Goal: Task Accomplishment & Management: Manage account settings

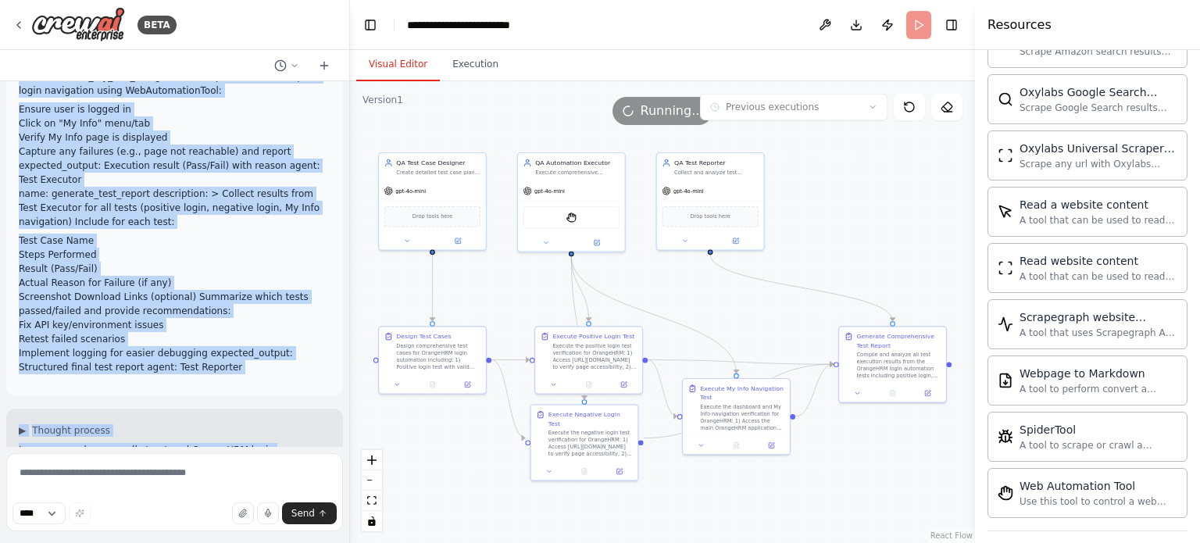
scroll to position [1001, 0]
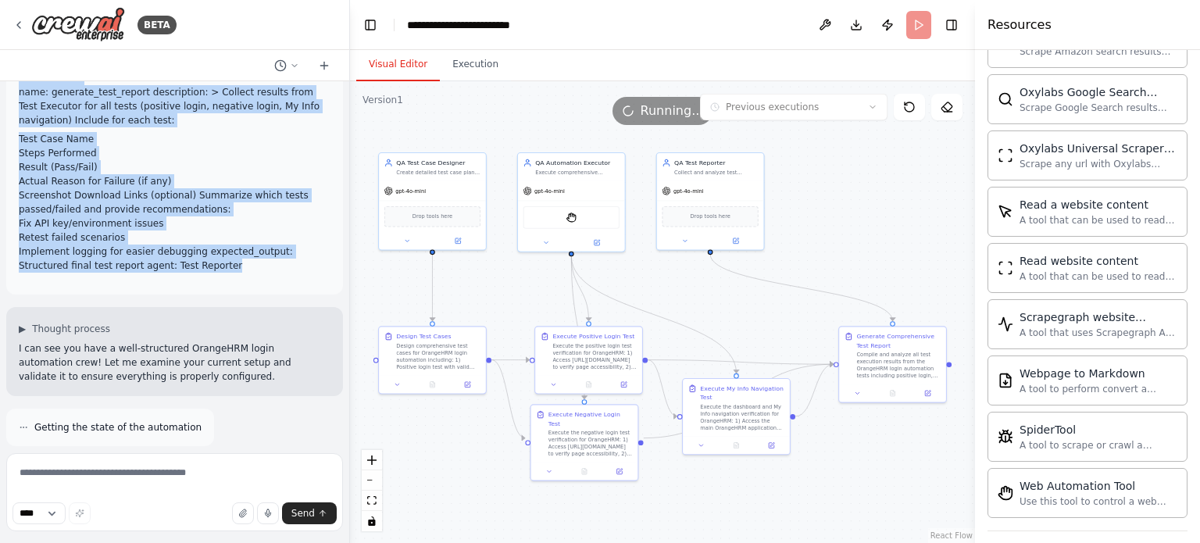
drag, startPoint x: 19, startPoint y: 115, endPoint x: 276, endPoint y: 268, distance: 299.3
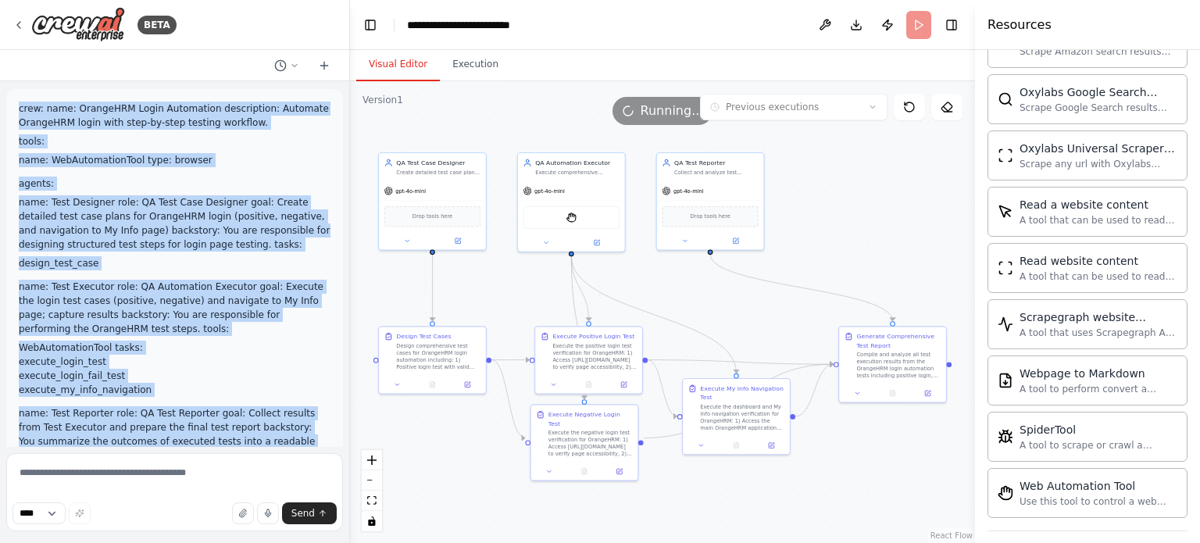
scroll to position [0, 0]
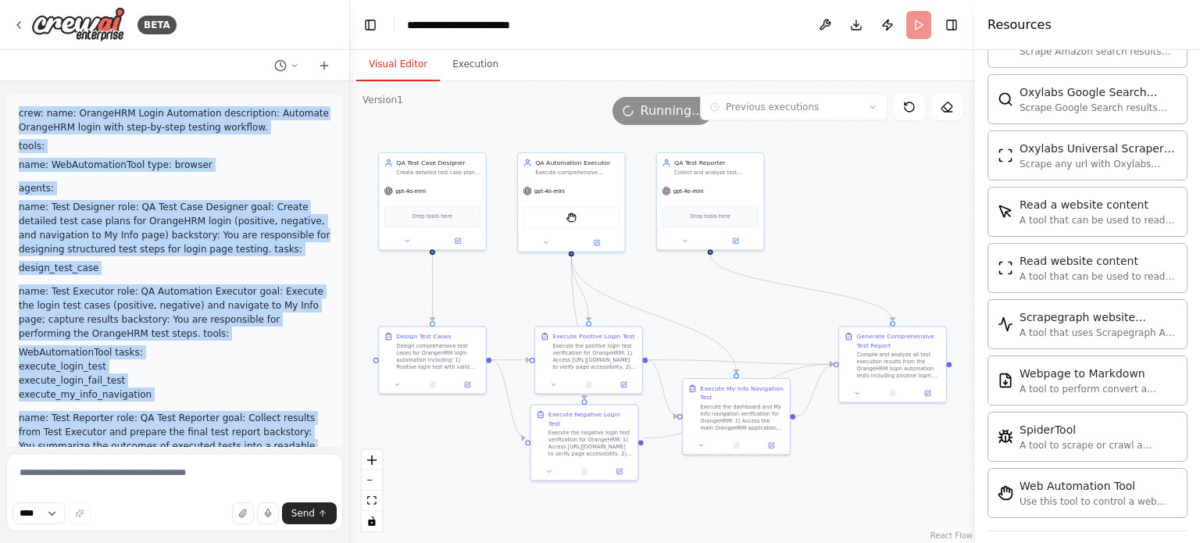
click at [27, 113] on p "crew: name: OrangeHRM Login Automation description: Automate OrangeHRM login wi…" at bounding box center [175, 120] width 312 height 28
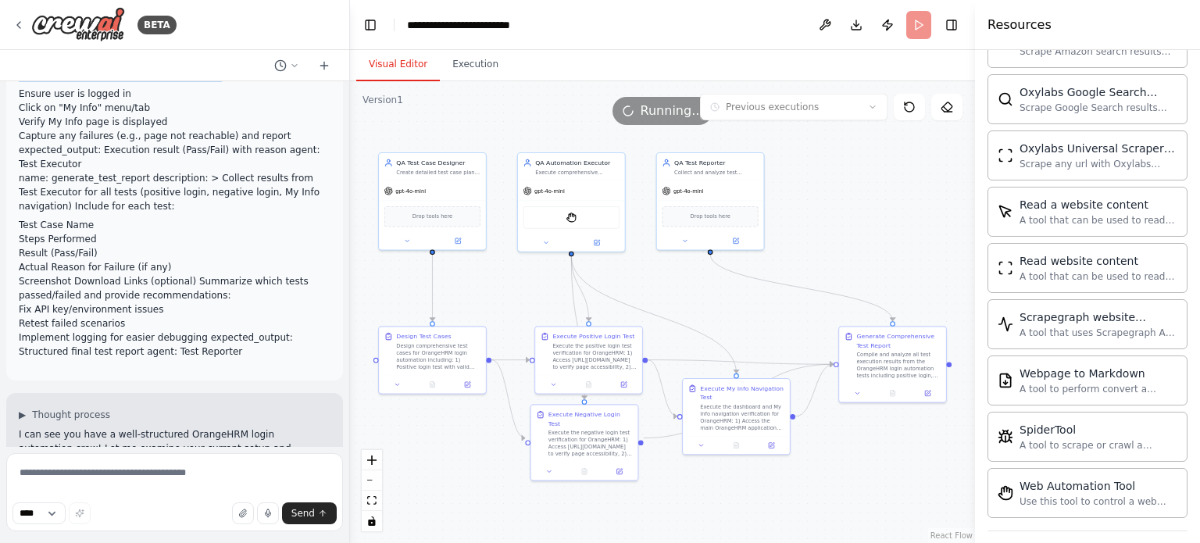
scroll to position [876, 0]
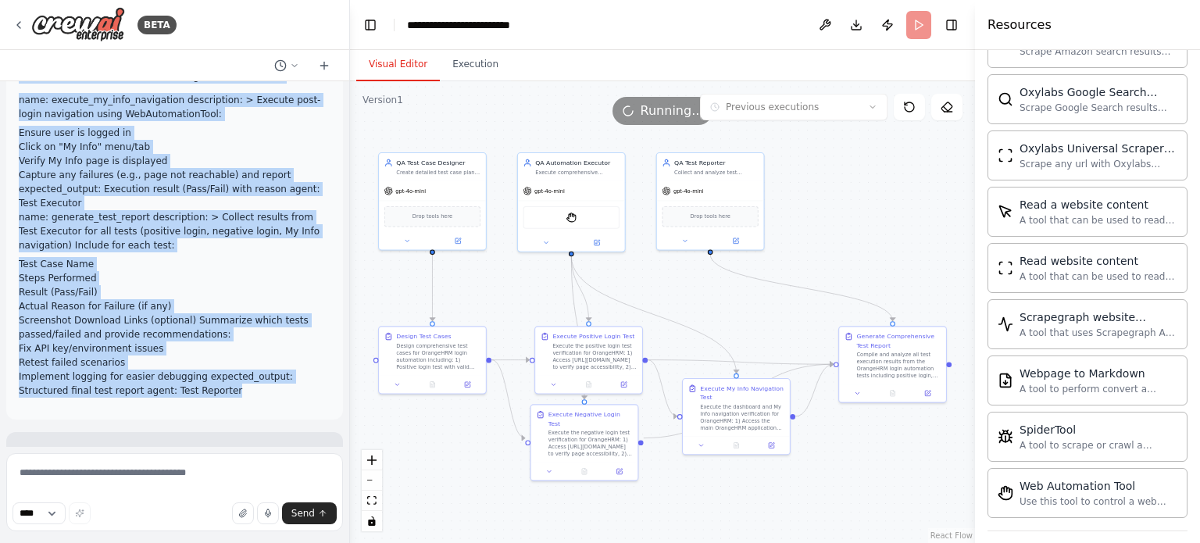
drag, startPoint x: 17, startPoint y: 113, endPoint x: 269, endPoint y: 375, distance: 363.1
copy div "crew: name: OrangeHRM Login Automation description: Automate OrangeHRM login wi…"
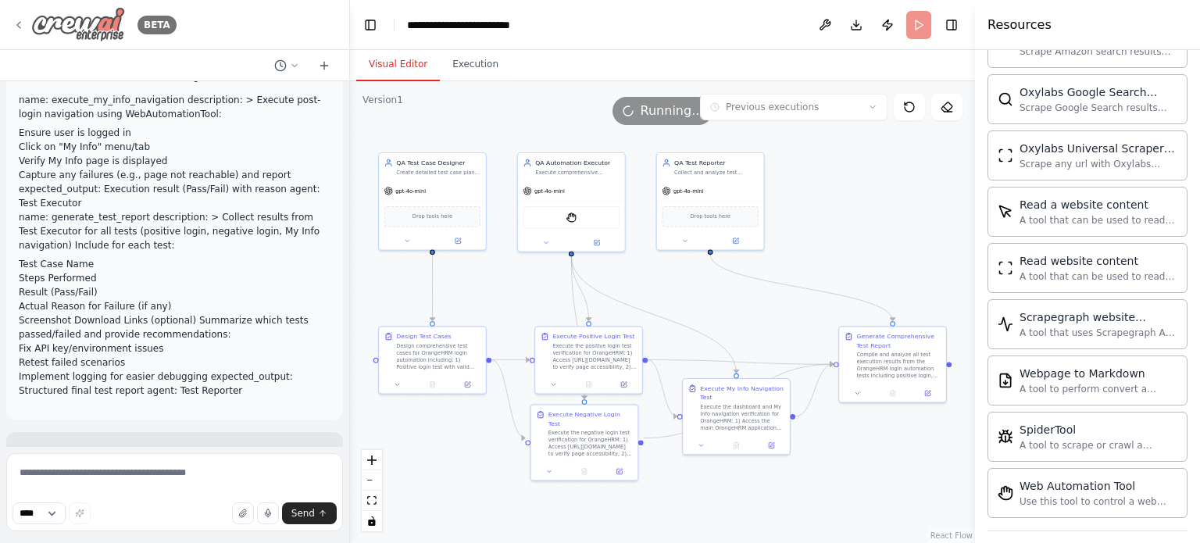
click at [22, 23] on icon at bounding box center [19, 25] width 13 height 13
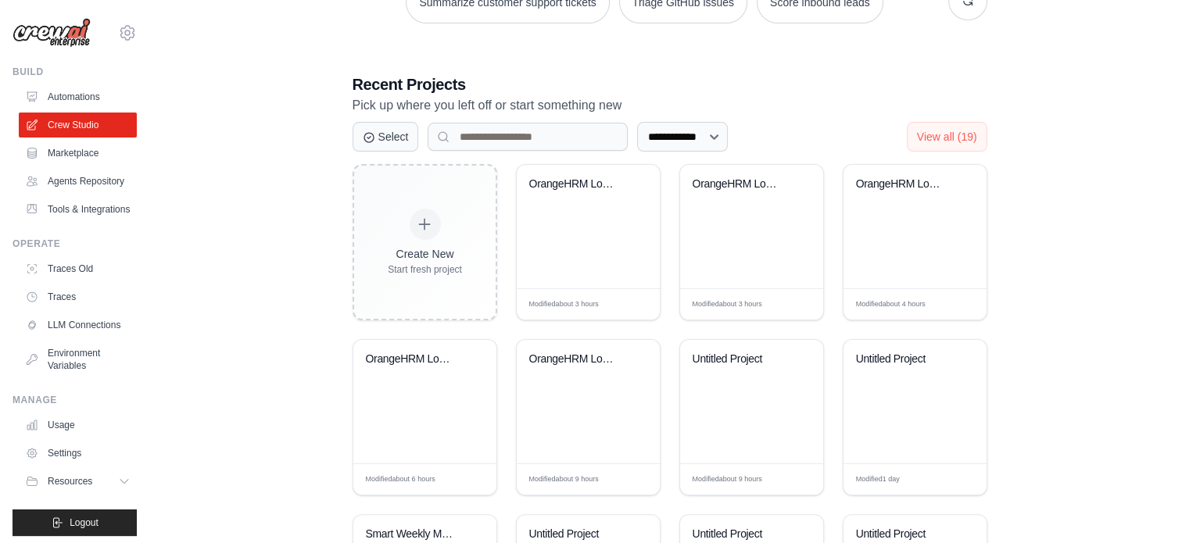
scroll to position [435, 0]
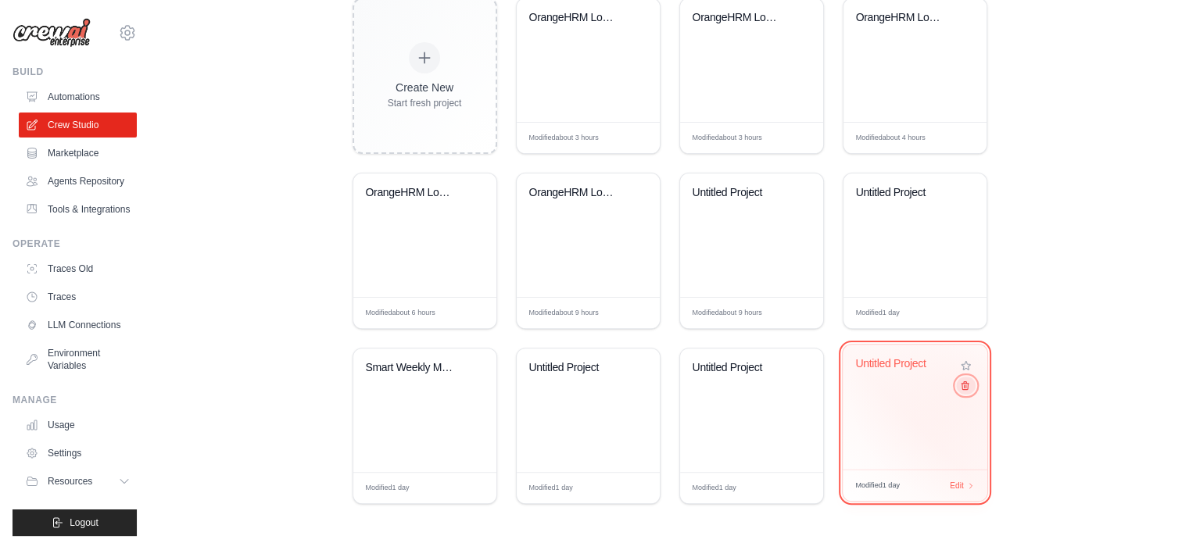
click at [964, 388] on icon at bounding box center [964, 386] width 10 height 10
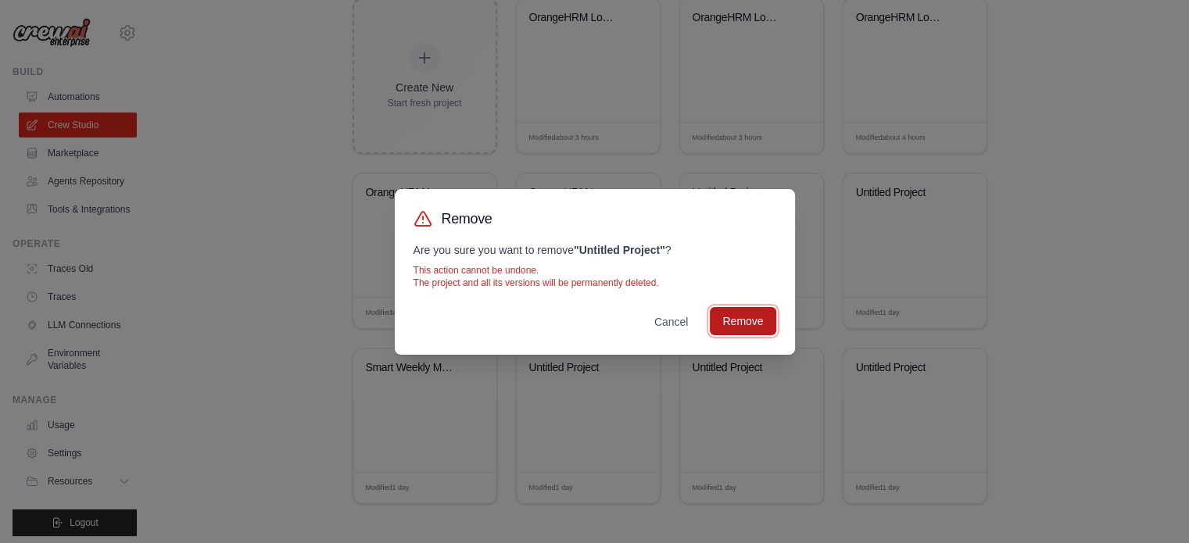
click at [749, 324] on button "Remove" at bounding box center [743, 321] width 66 height 28
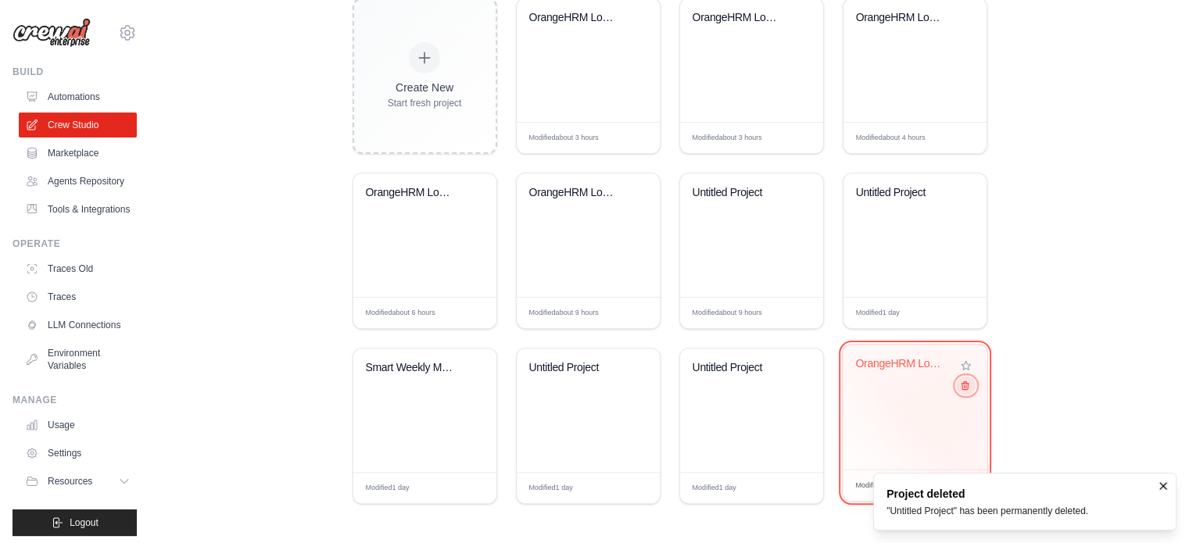
click at [966, 386] on icon at bounding box center [964, 386] width 10 height 10
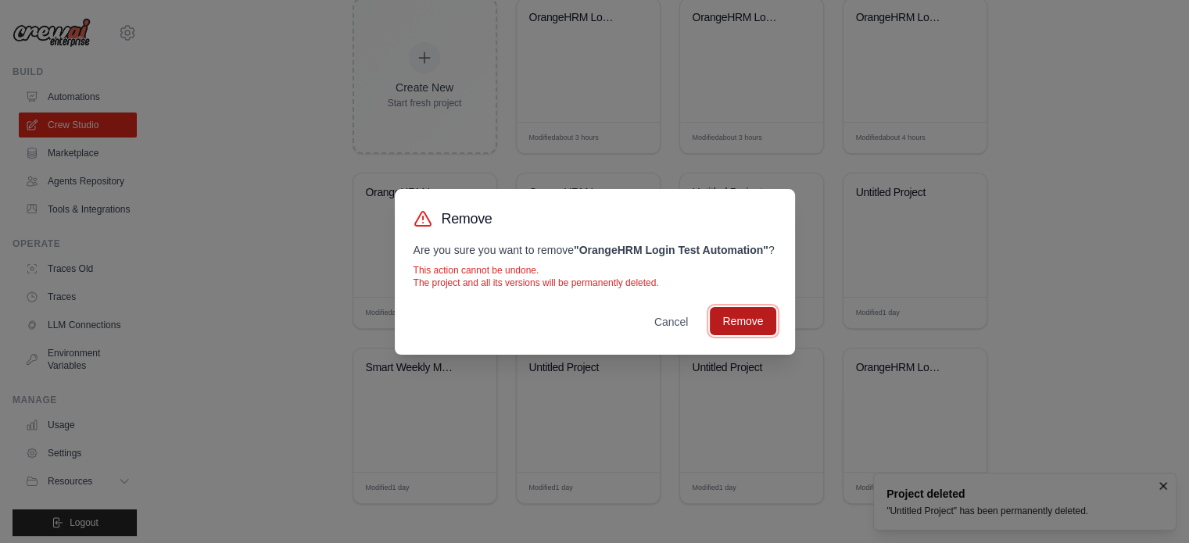
click at [749, 318] on button "Remove" at bounding box center [743, 321] width 66 height 28
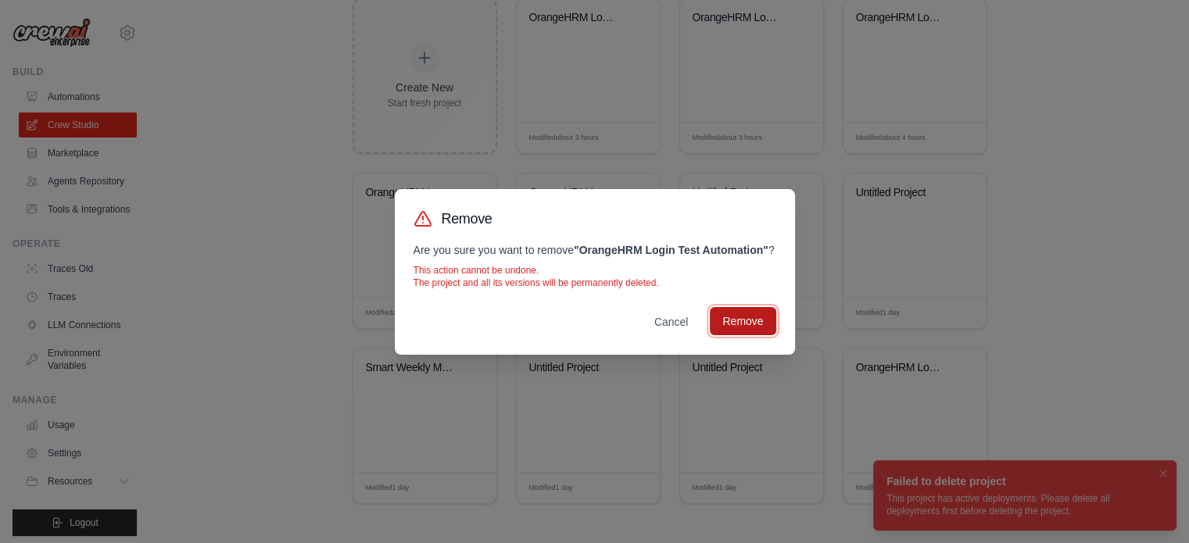
click at [745, 325] on button "Remove" at bounding box center [743, 321] width 66 height 28
click at [672, 326] on button "Cancel" at bounding box center [671, 321] width 59 height 28
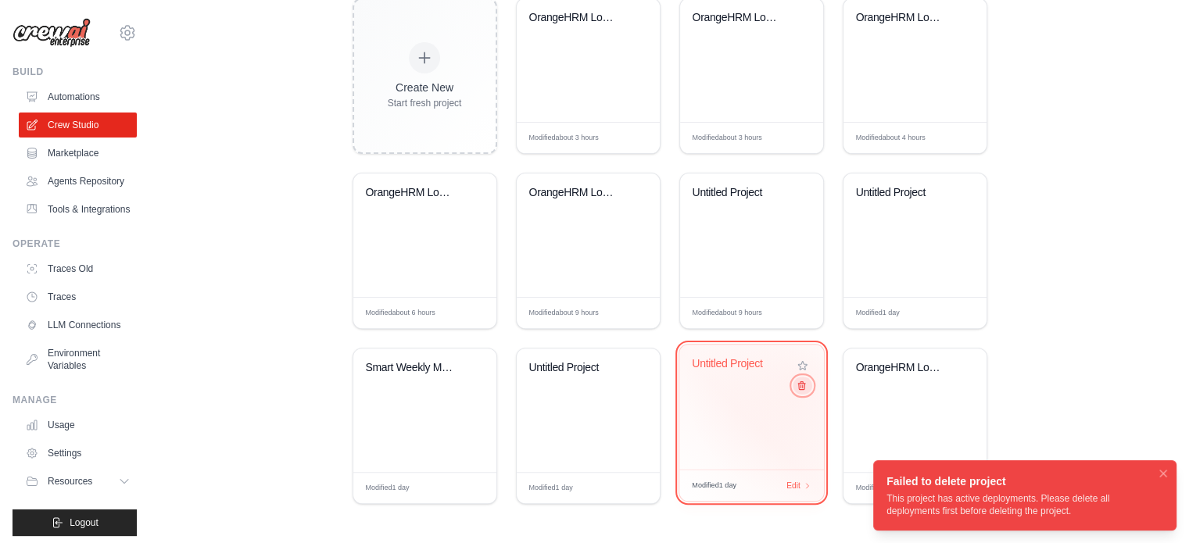
click at [800, 384] on icon at bounding box center [801, 386] width 7 height 8
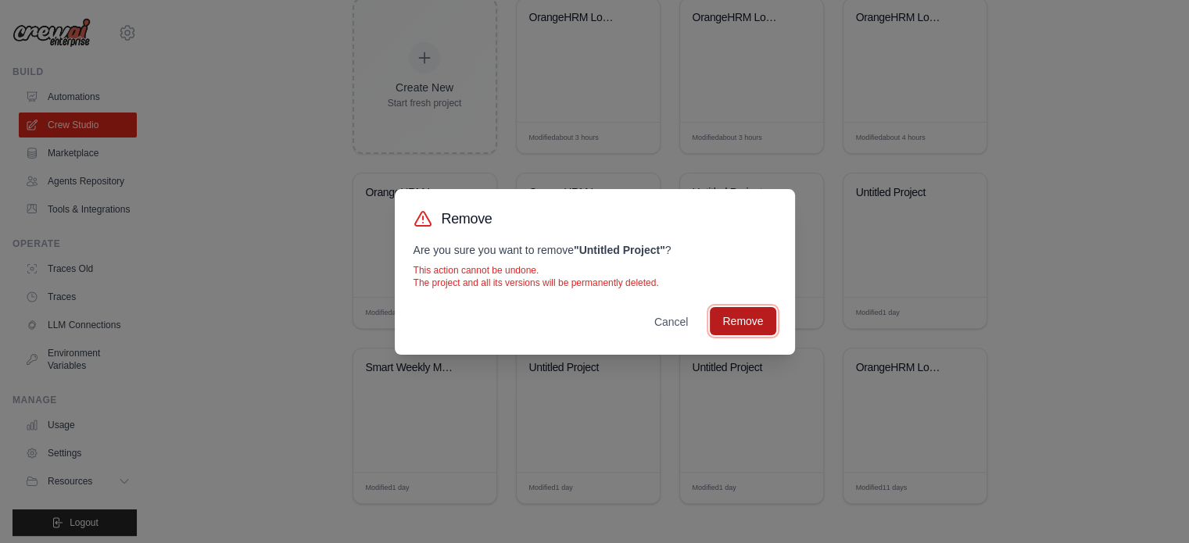
click at [738, 309] on button "Remove" at bounding box center [743, 321] width 66 height 28
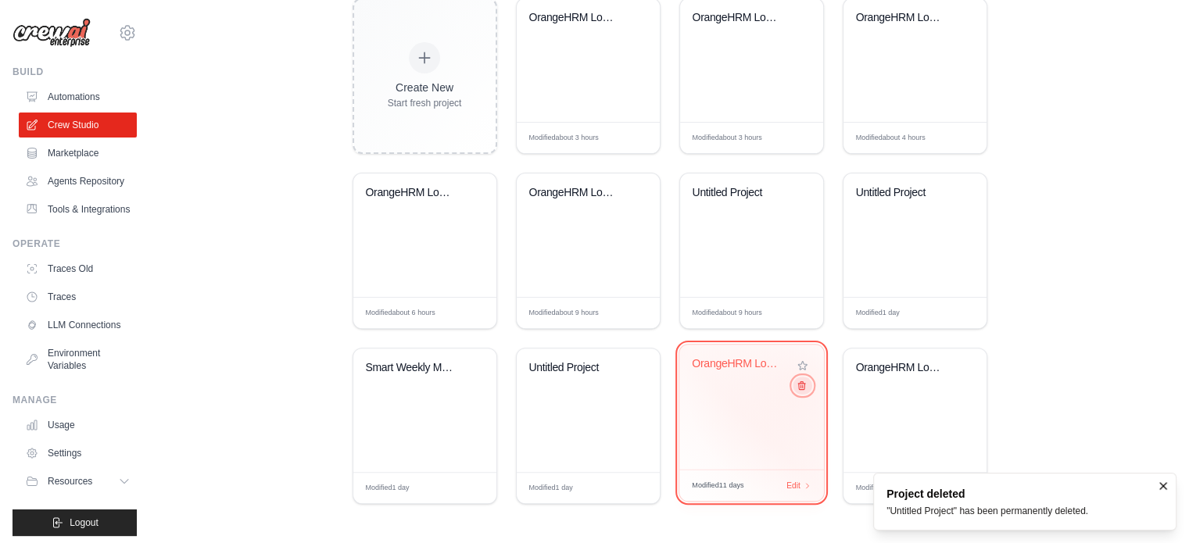
click at [800, 384] on icon at bounding box center [801, 386] width 7 height 8
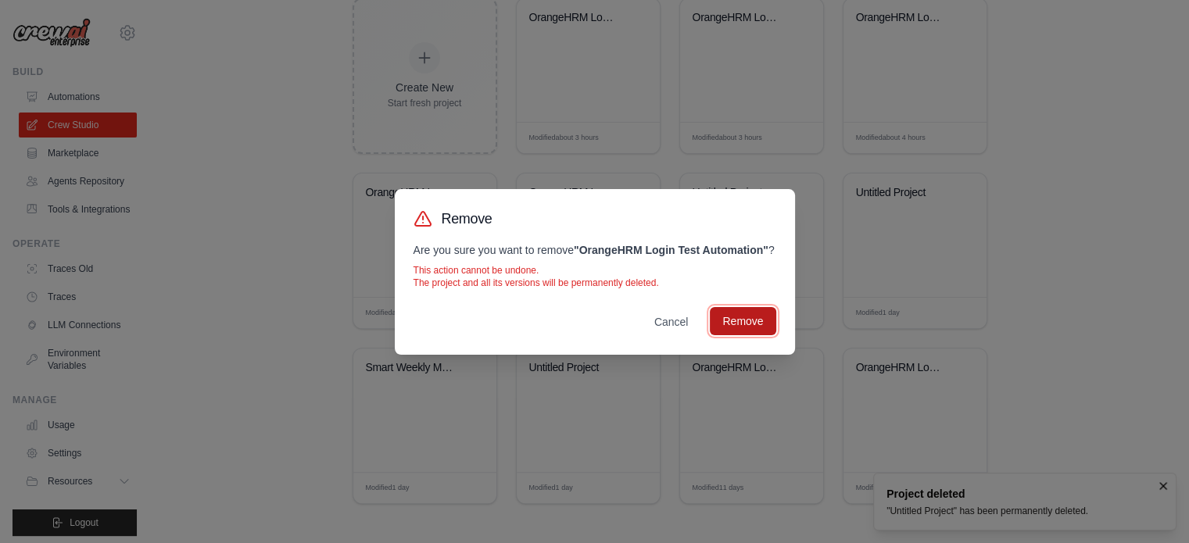
click at [736, 321] on button "Remove" at bounding box center [743, 321] width 66 height 28
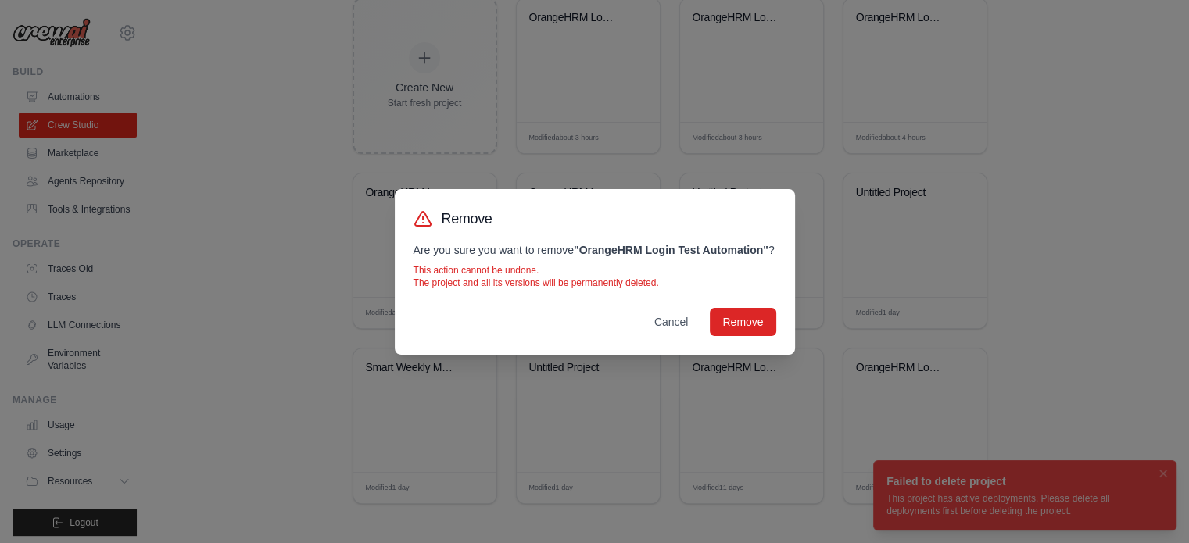
click at [779, 424] on div "Remove Are you sure you want to remove " OrangeHRM Login Test Automation " ? Th…" at bounding box center [594, 271] width 1189 height 543
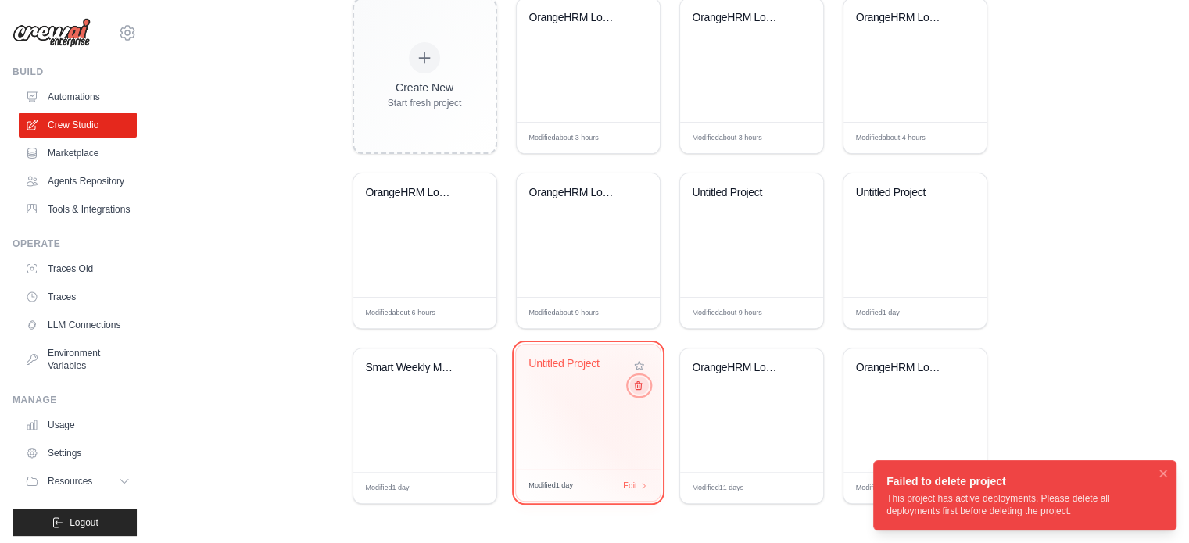
click at [640, 384] on icon at bounding box center [637, 386] width 10 height 10
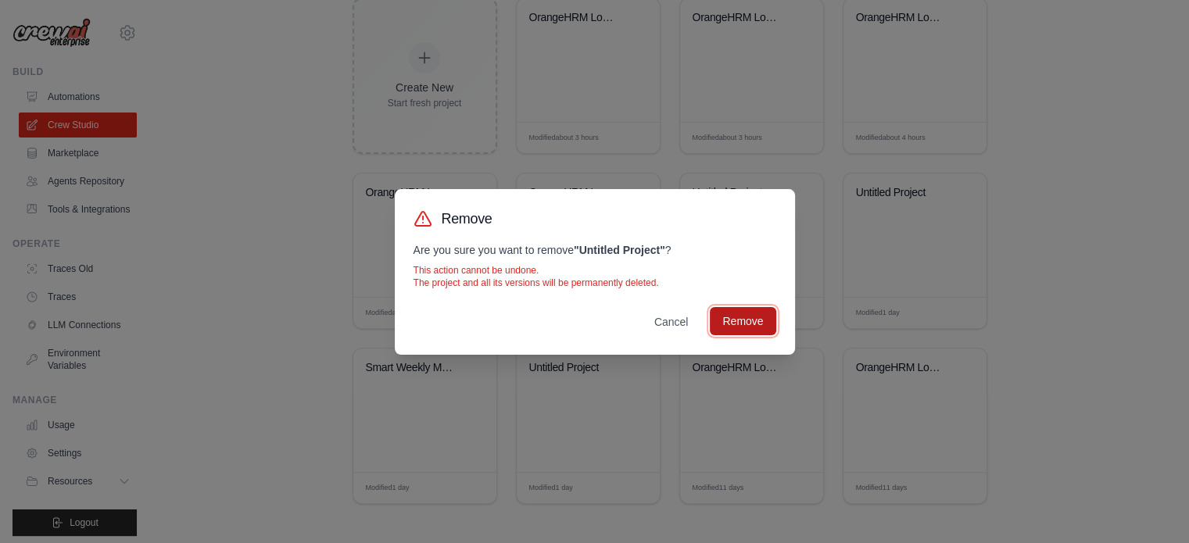
click at [719, 318] on button "Remove" at bounding box center [743, 321] width 66 height 28
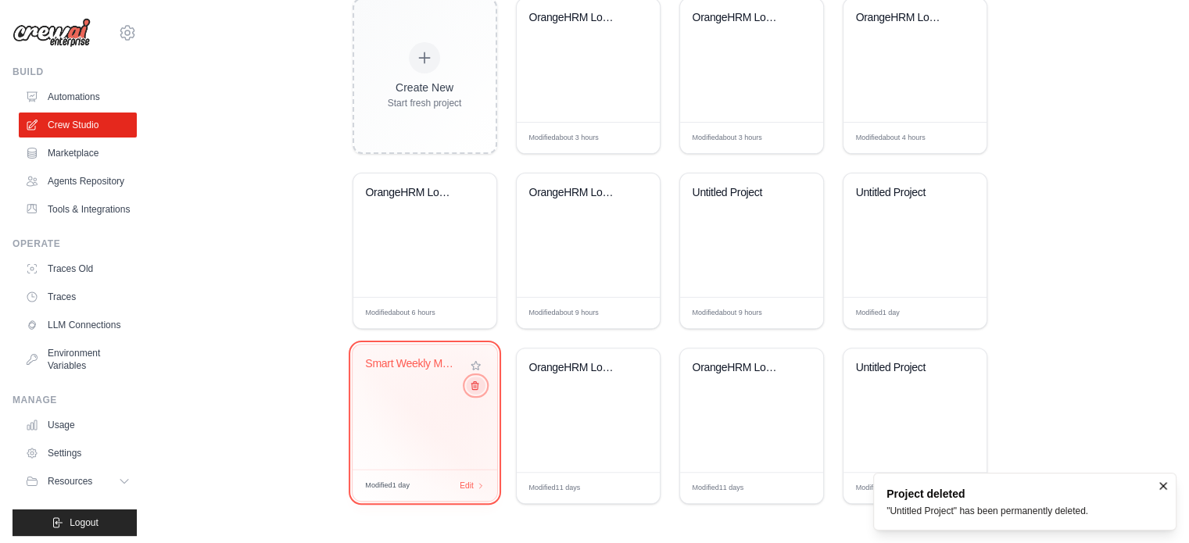
click at [477, 382] on icon at bounding box center [474, 386] width 10 height 10
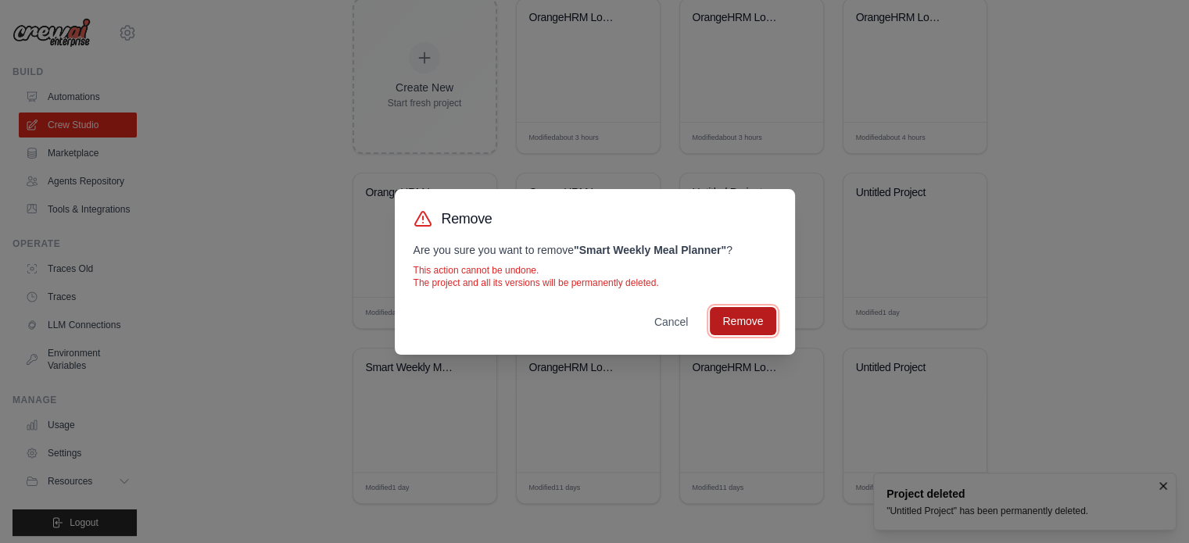
click at [724, 325] on button "Remove" at bounding box center [743, 321] width 66 height 28
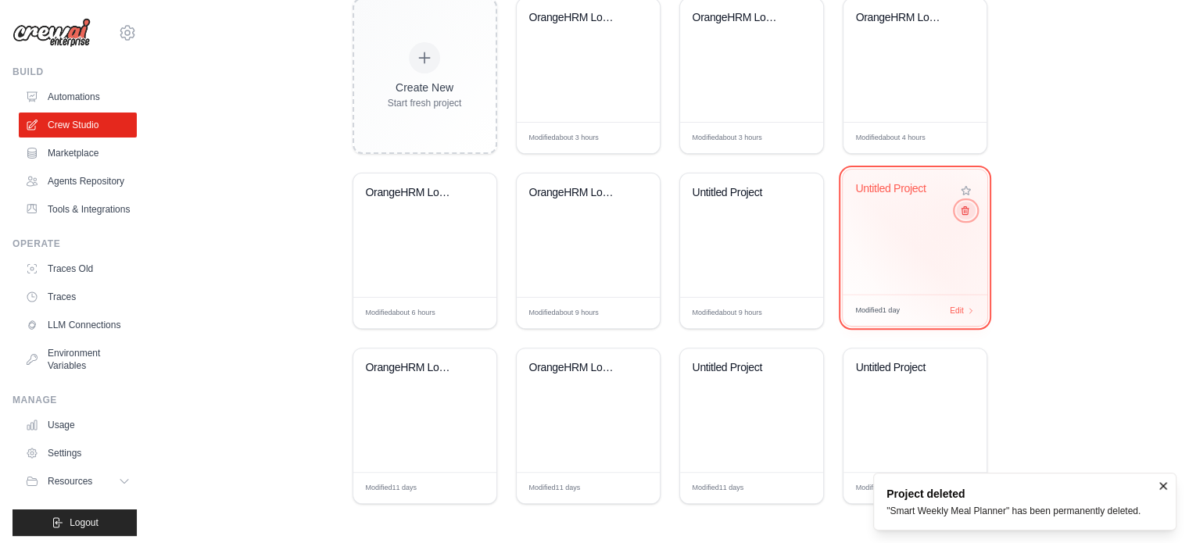
click at [964, 214] on icon at bounding box center [964, 211] width 10 height 10
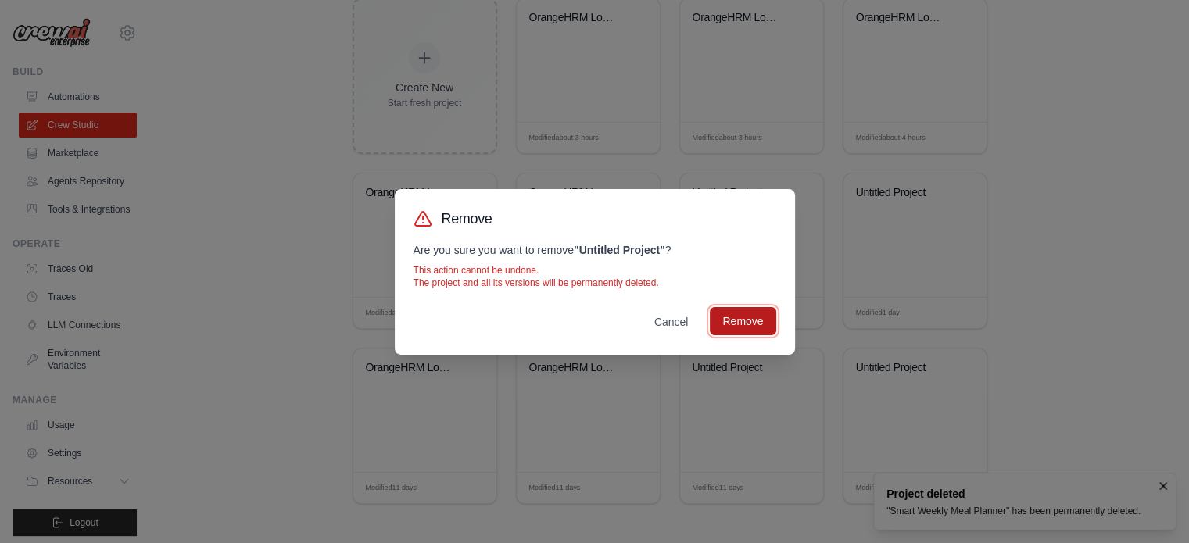
click at [763, 321] on button "Remove" at bounding box center [743, 321] width 66 height 28
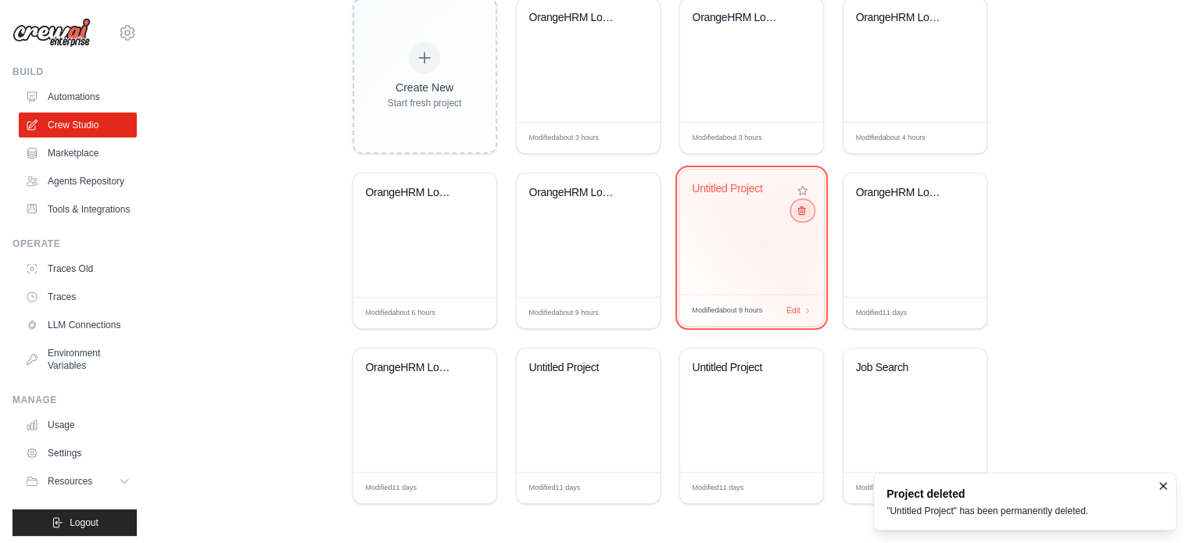
click at [798, 211] on icon at bounding box center [801, 211] width 10 height 10
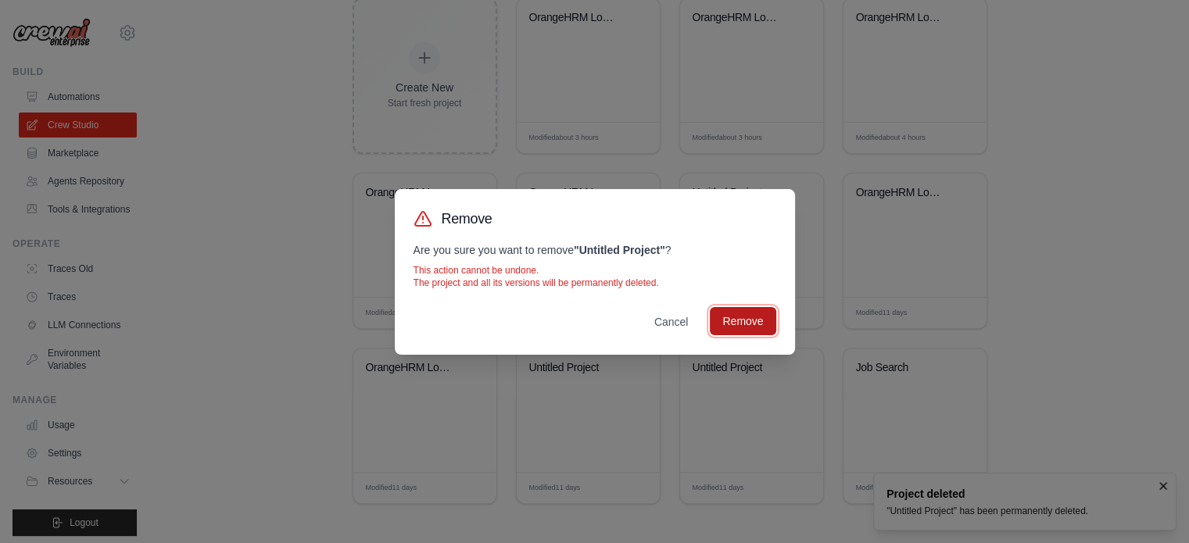
click at [750, 315] on button "Remove" at bounding box center [743, 321] width 66 height 28
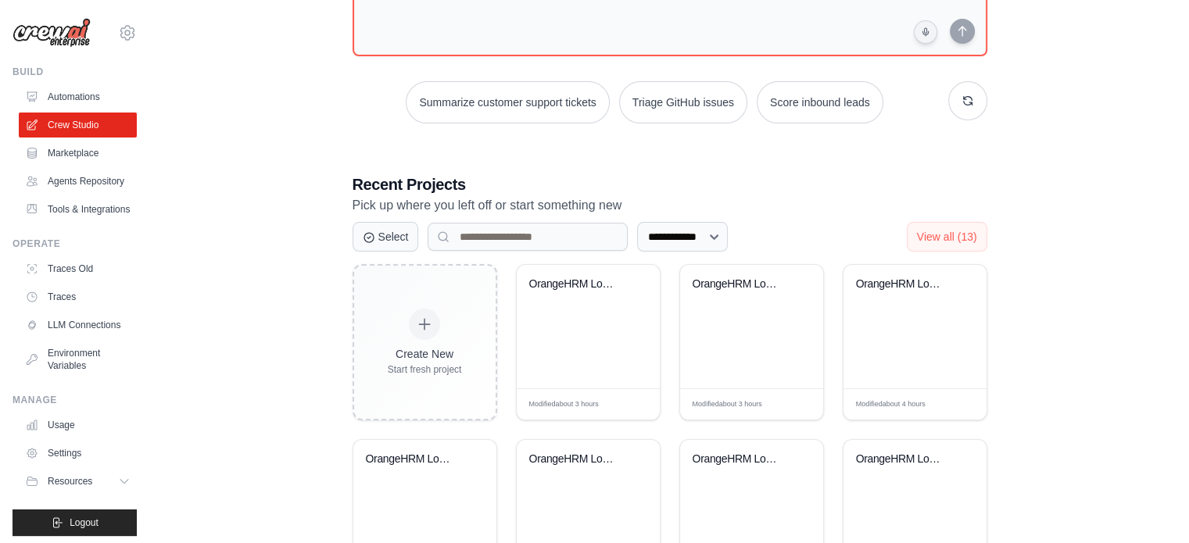
scroll to position [176, 0]
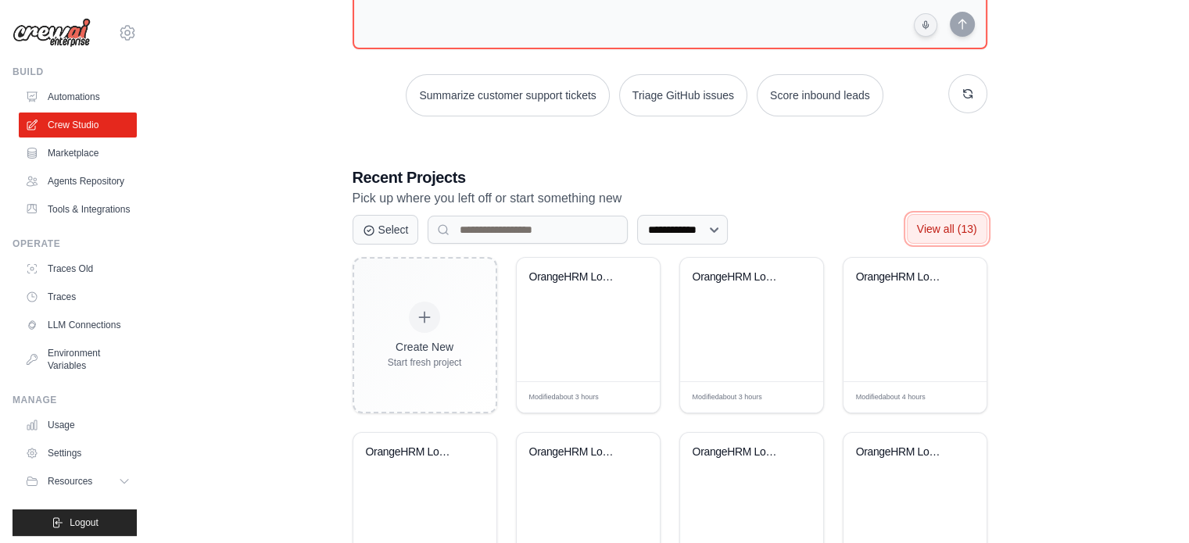
click at [939, 223] on span "View all (13)" at bounding box center [947, 229] width 60 height 13
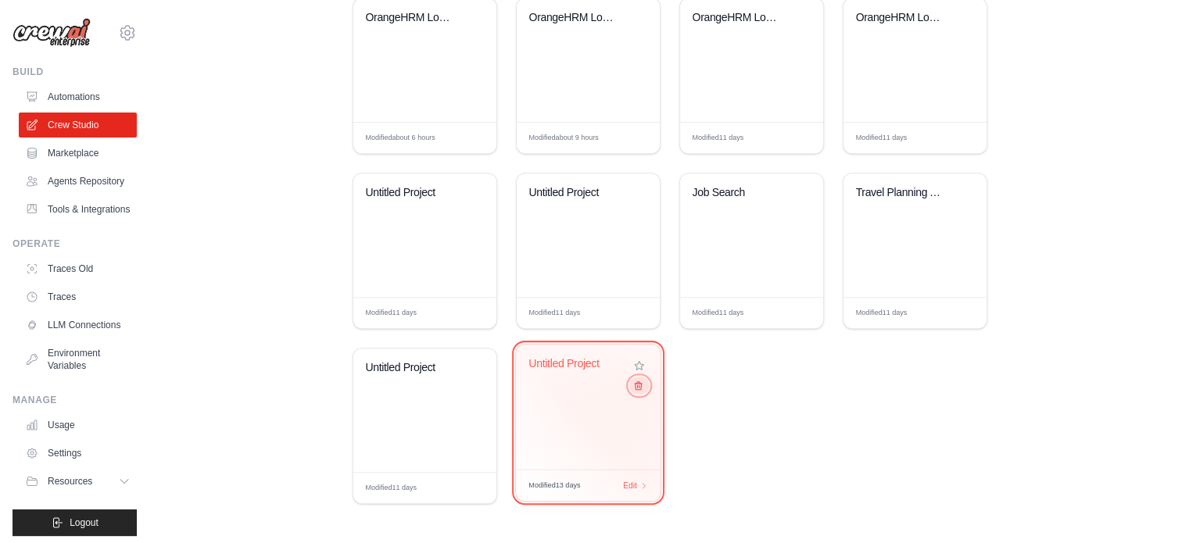
click at [642, 389] on button at bounding box center [638, 385] width 19 height 17
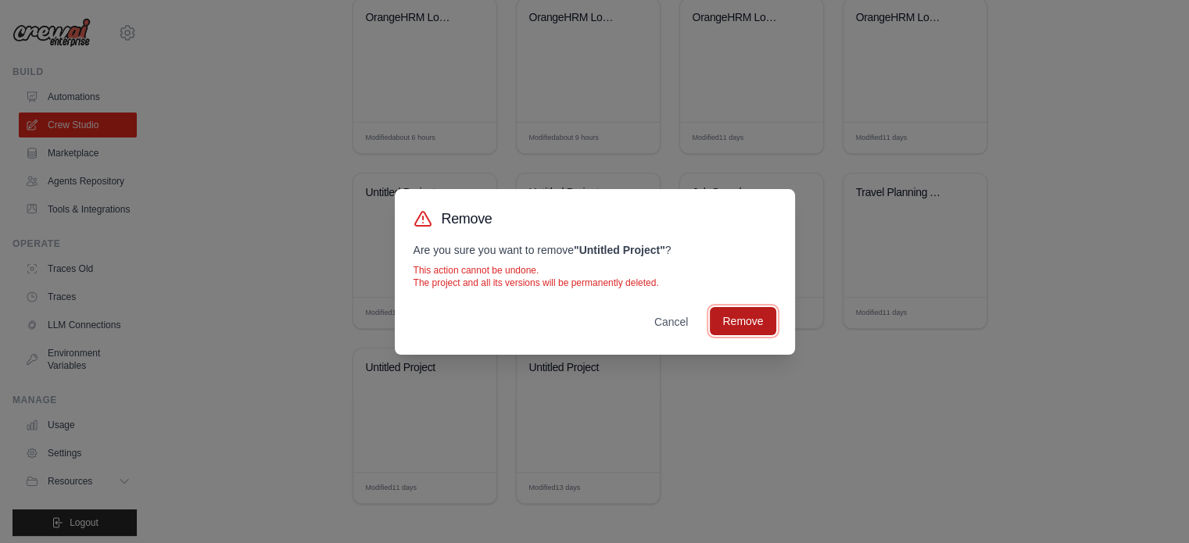
click at [741, 329] on button "Remove" at bounding box center [743, 321] width 66 height 28
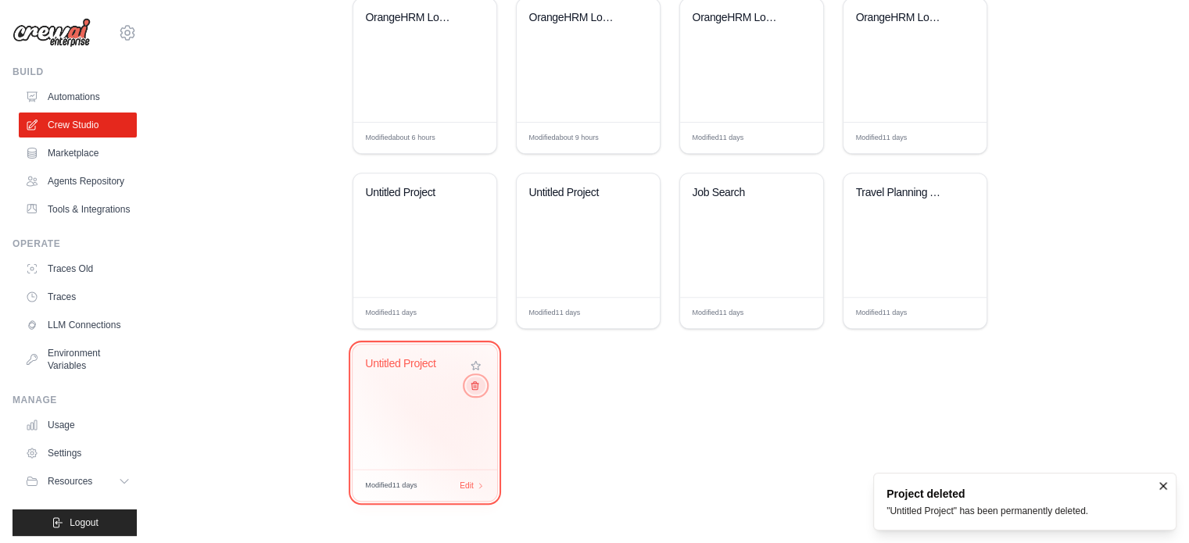
click at [475, 394] on div "Untitled Project" at bounding box center [424, 407] width 145 height 125
click at [473, 388] on icon at bounding box center [474, 386] width 10 height 10
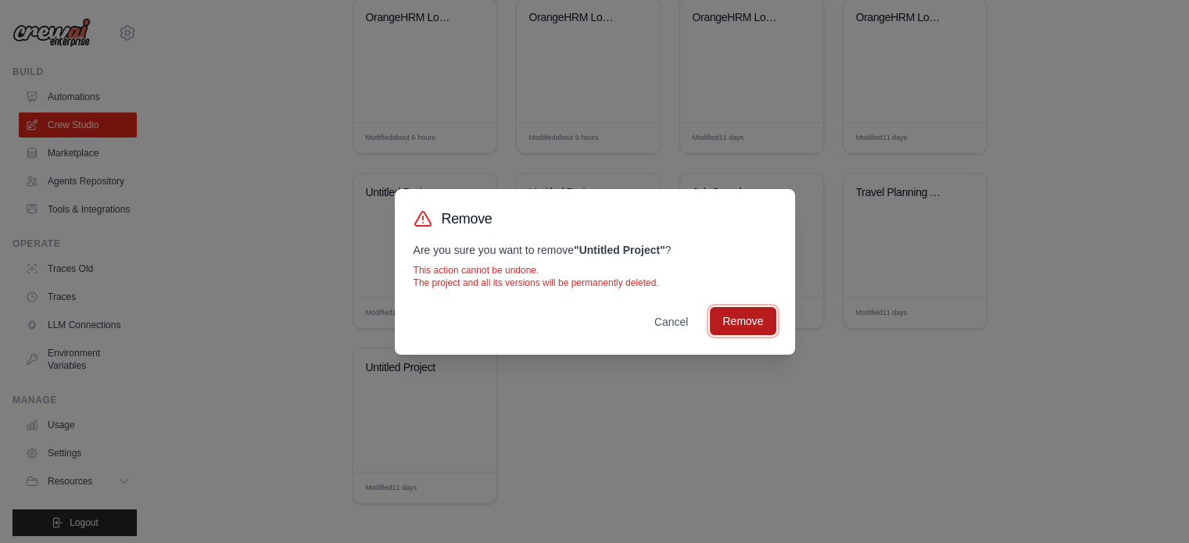
click at [732, 321] on button "Remove" at bounding box center [743, 321] width 66 height 28
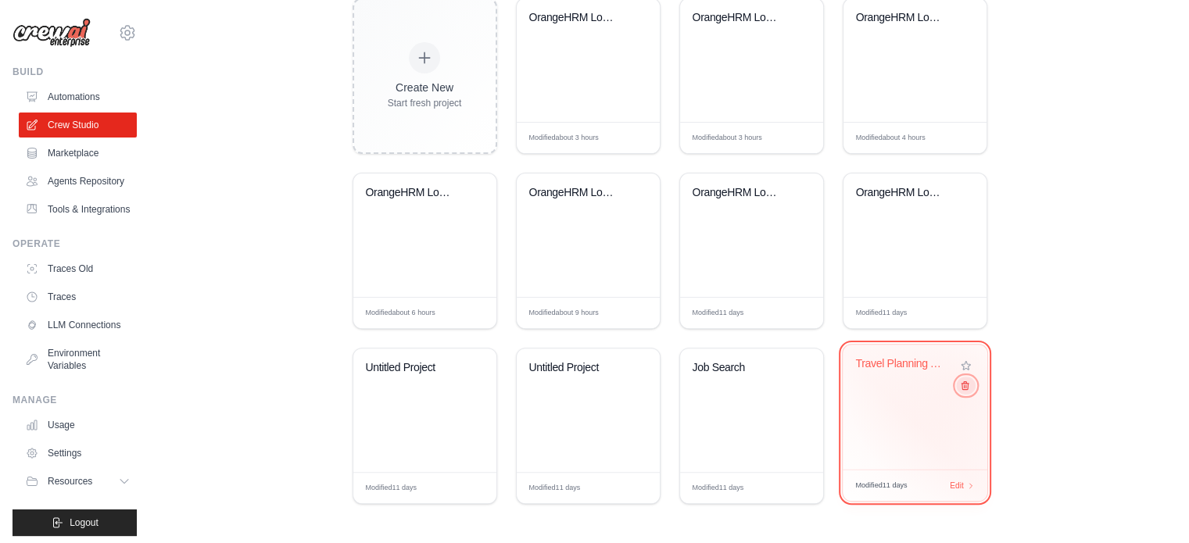
click at [961, 386] on icon at bounding box center [964, 386] width 10 height 10
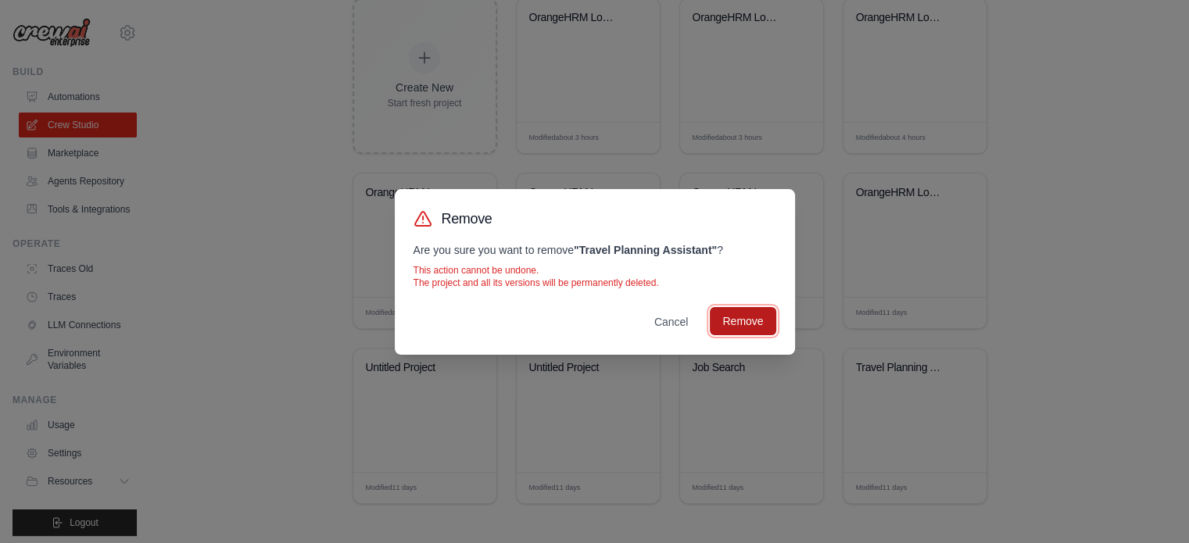
click at [747, 316] on button "Remove" at bounding box center [743, 321] width 66 height 28
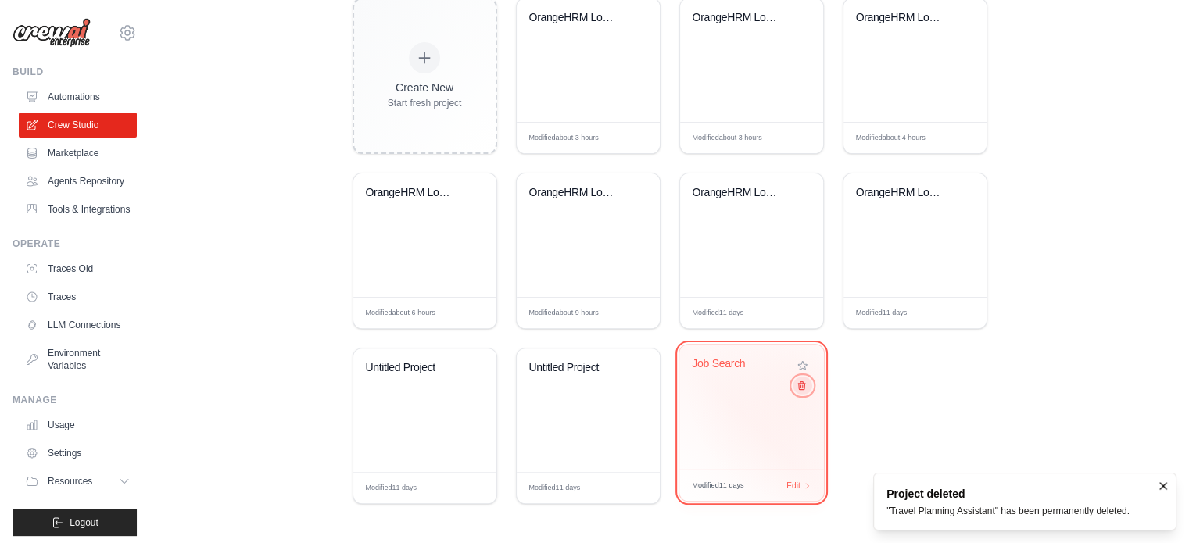
click at [802, 388] on icon at bounding box center [801, 386] width 10 height 10
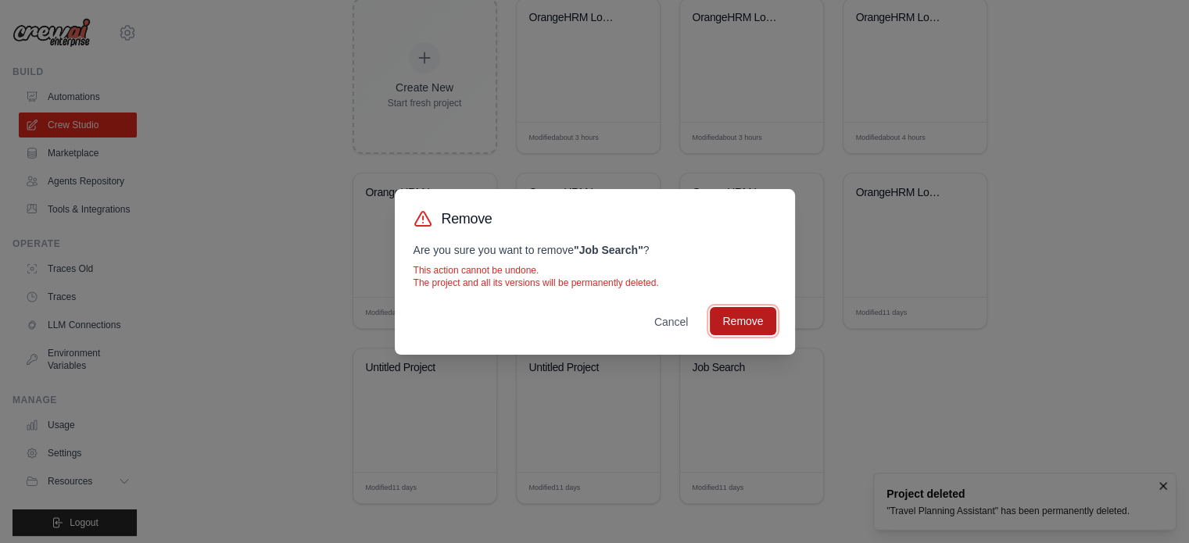
click at [746, 327] on button "Remove" at bounding box center [743, 321] width 66 height 28
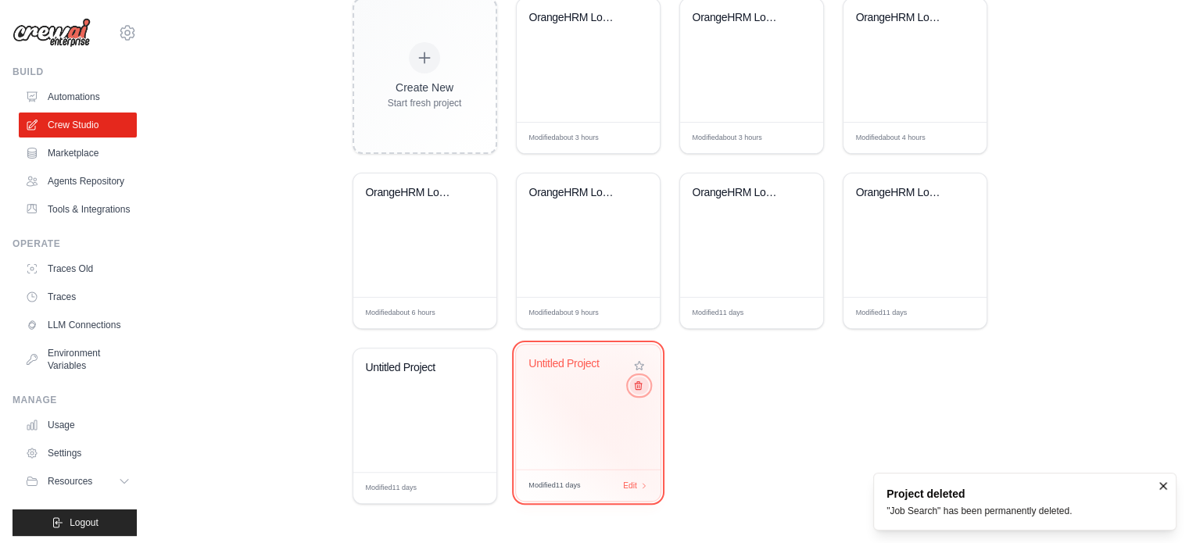
click at [635, 389] on icon at bounding box center [637, 386] width 10 height 10
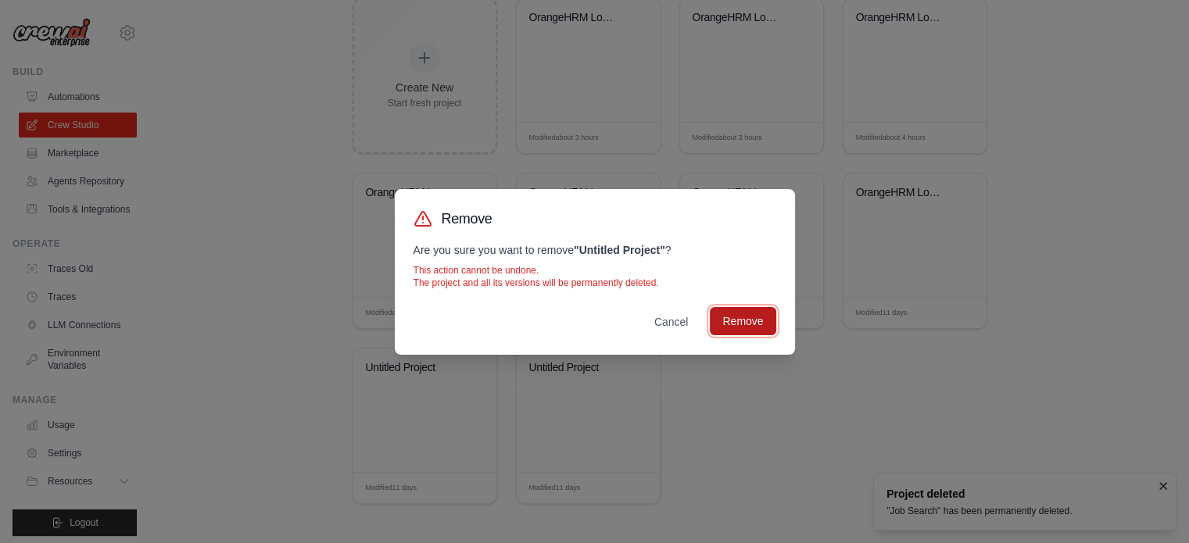
click at [747, 320] on button "Remove" at bounding box center [743, 321] width 66 height 28
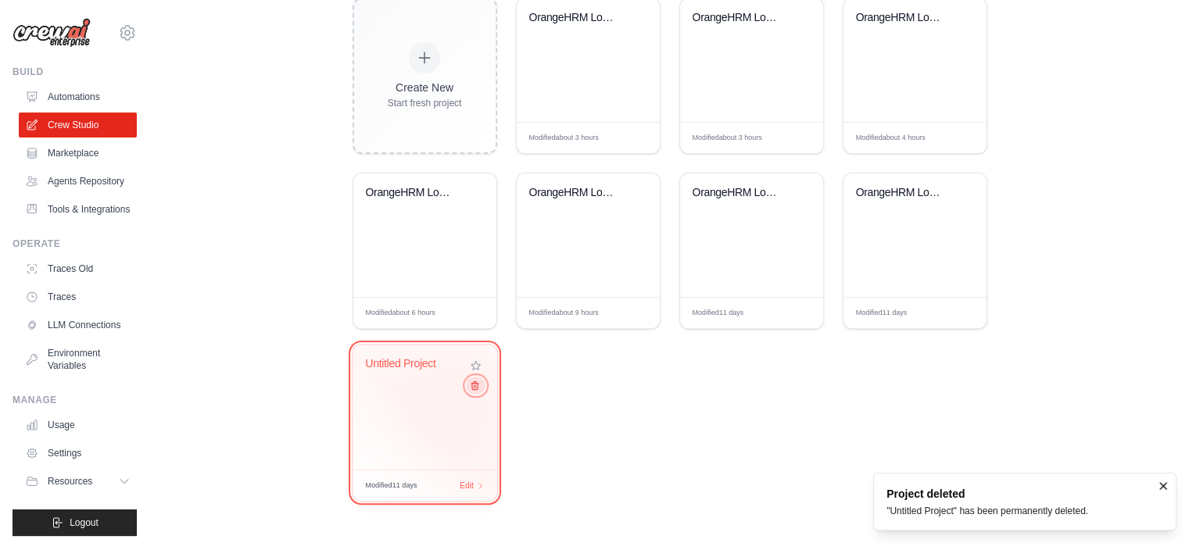
click at [475, 381] on button at bounding box center [475, 385] width 19 height 17
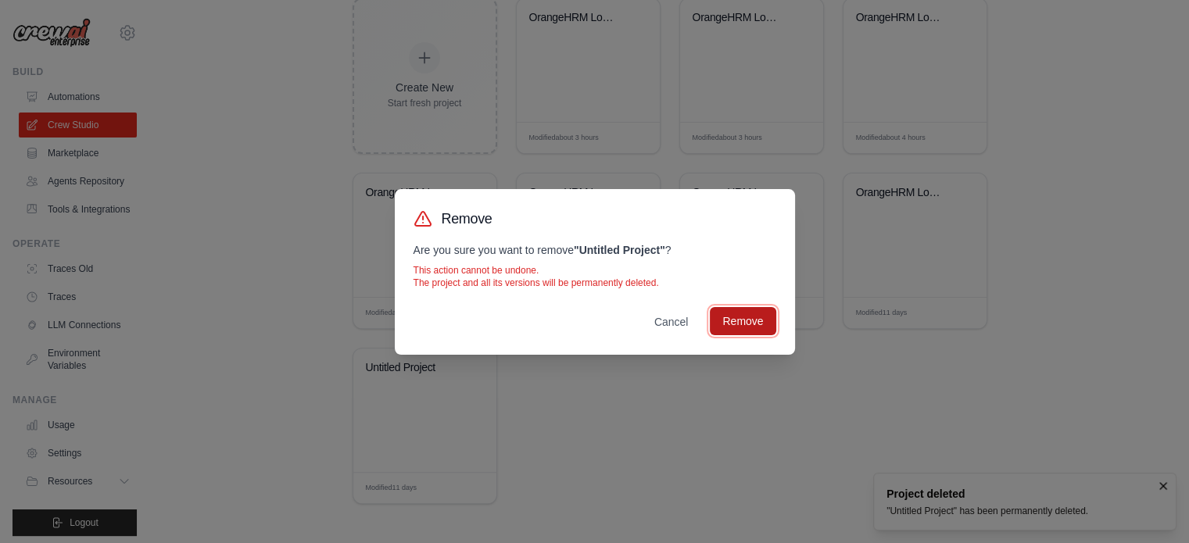
click at [720, 322] on button "Remove" at bounding box center [743, 321] width 66 height 28
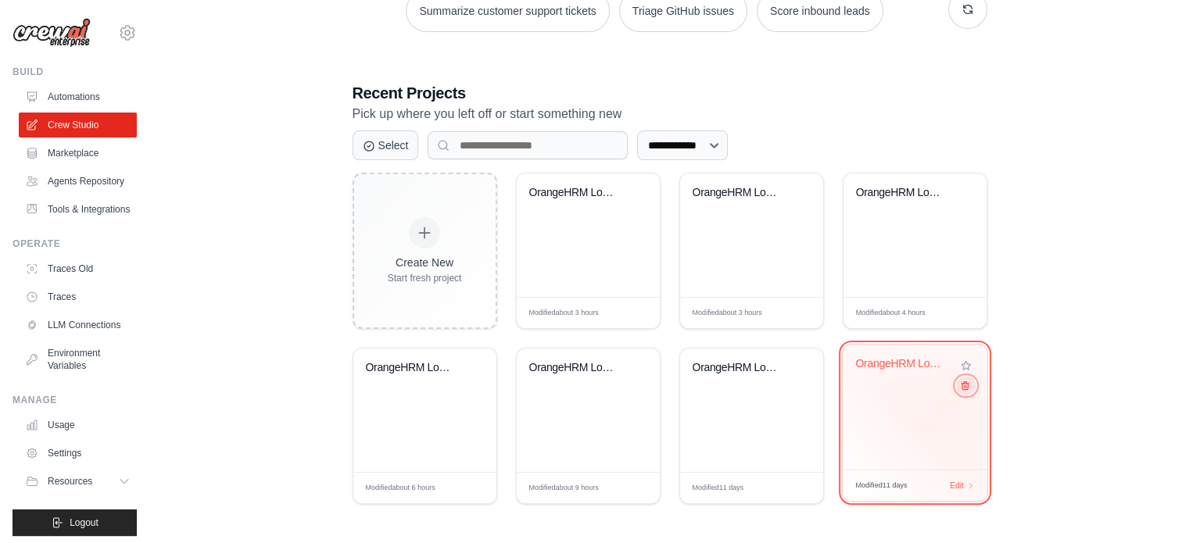
click at [962, 393] on button at bounding box center [965, 385] width 19 height 17
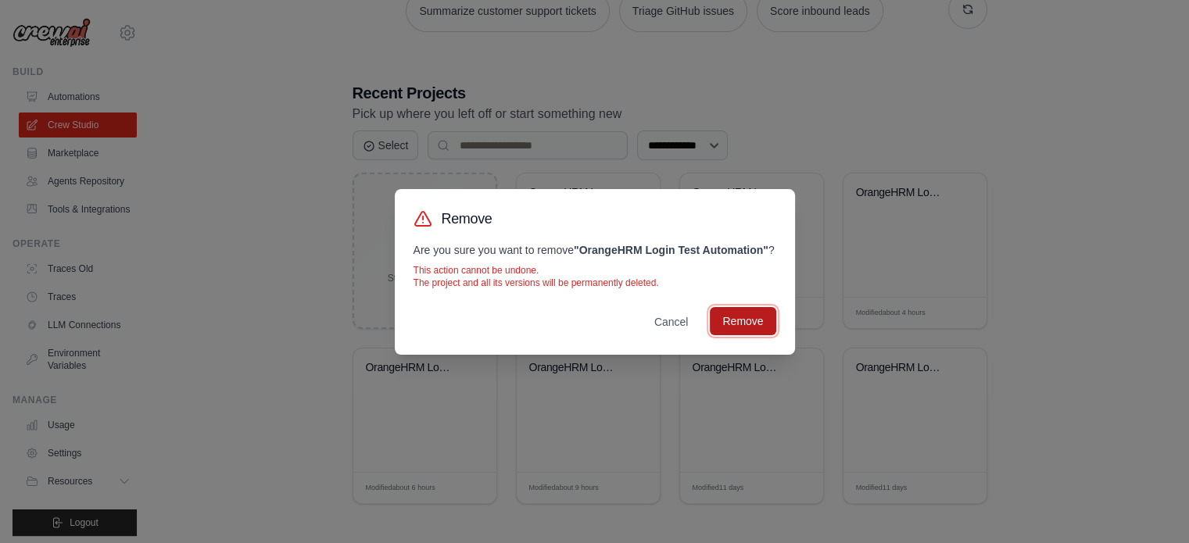
click at [728, 327] on button "Remove" at bounding box center [743, 321] width 66 height 28
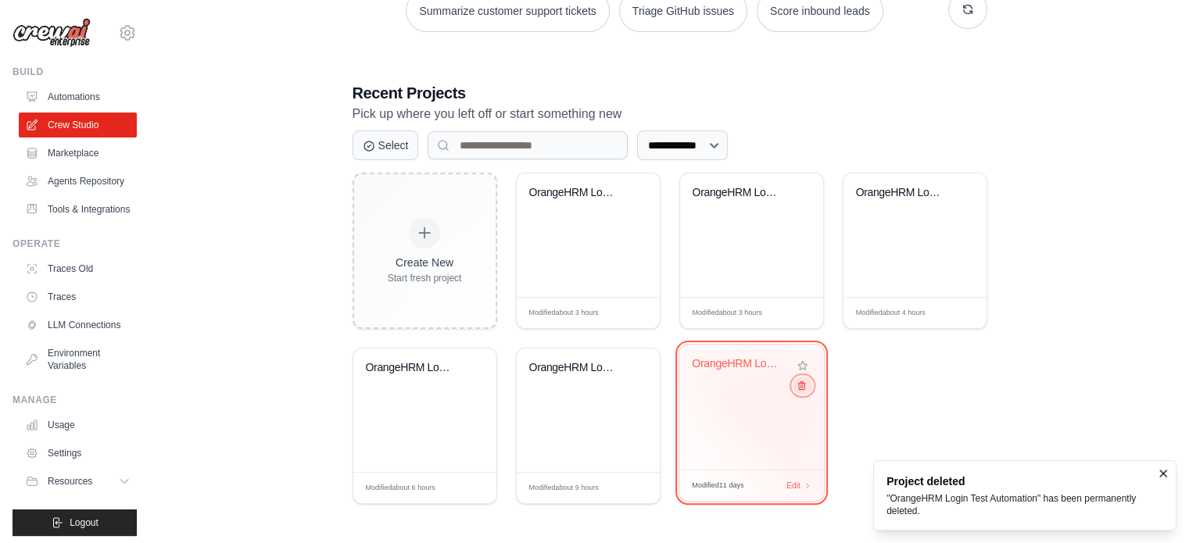
click at [800, 384] on icon at bounding box center [801, 386] width 7 height 8
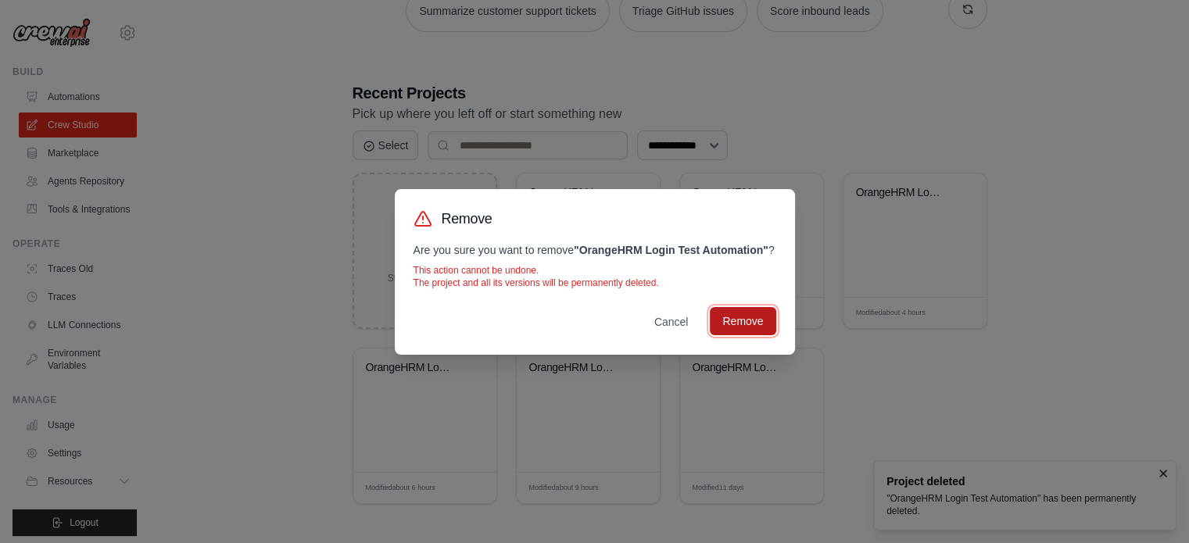
click at [747, 326] on button "Remove" at bounding box center [743, 321] width 66 height 28
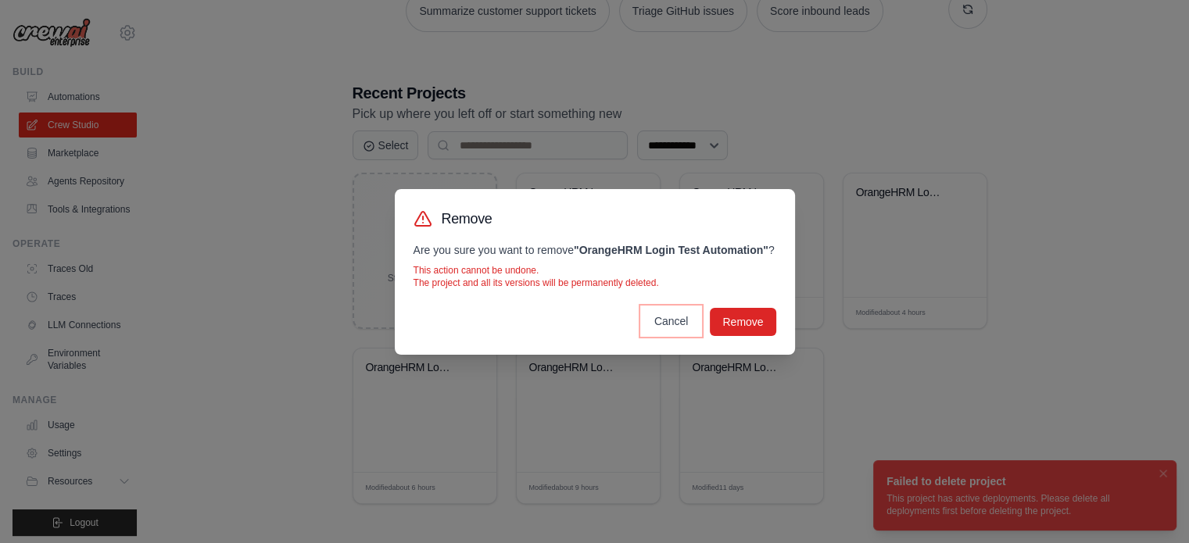
click at [670, 321] on button "Cancel" at bounding box center [671, 321] width 59 height 28
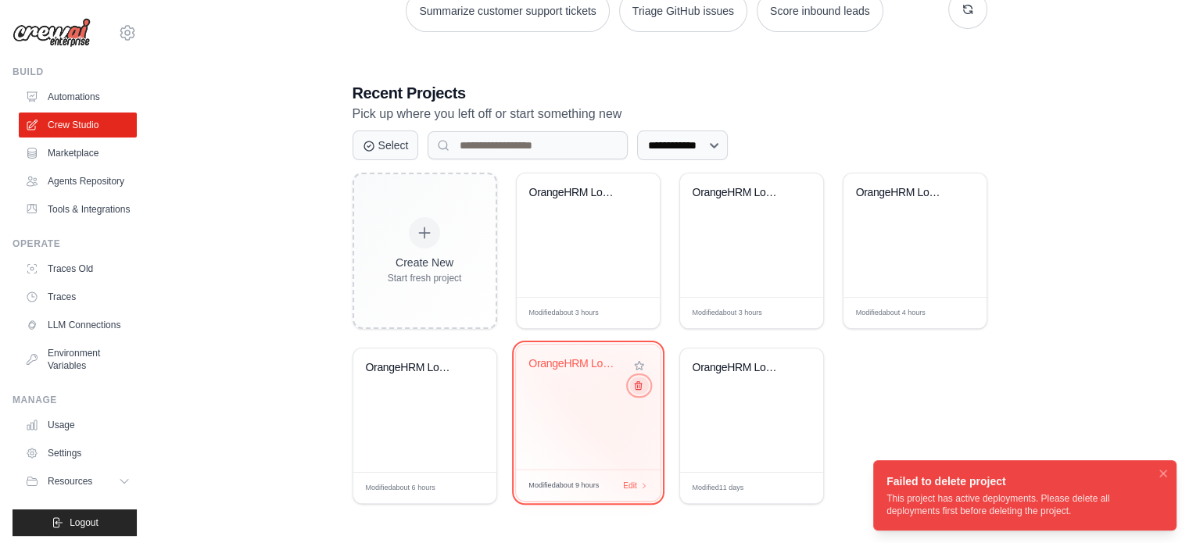
click at [636, 384] on icon at bounding box center [637, 386] width 10 height 10
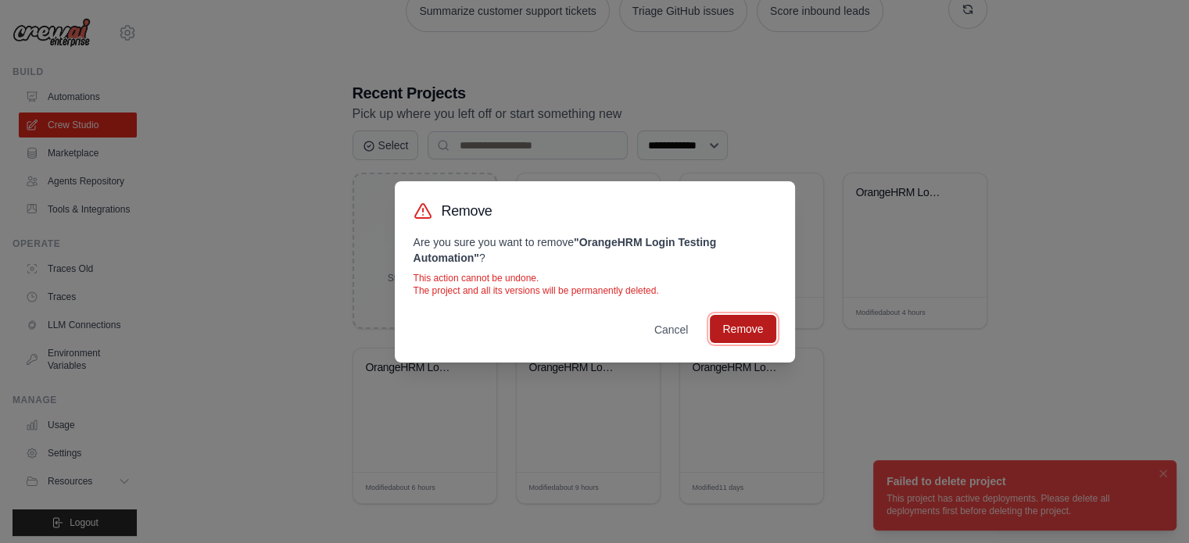
click at [736, 329] on button "Remove" at bounding box center [743, 329] width 66 height 28
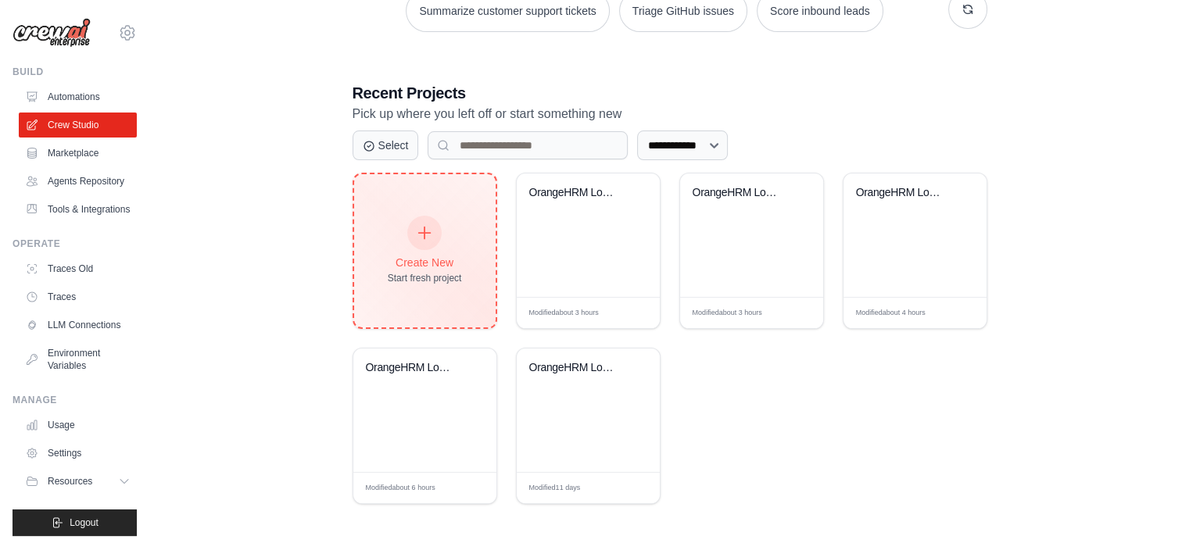
click at [423, 231] on icon at bounding box center [424, 232] width 17 height 17
